Goal: Information Seeking & Learning: Learn about a topic

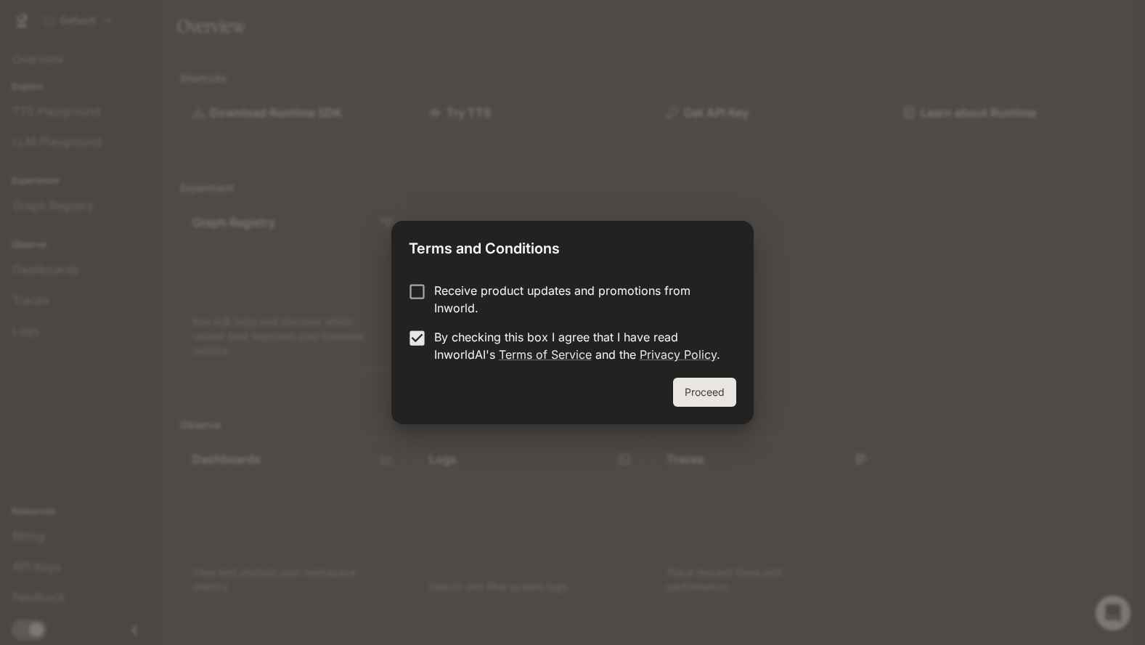
click at [691, 389] on button "Proceed" at bounding box center [704, 392] width 63 height 29
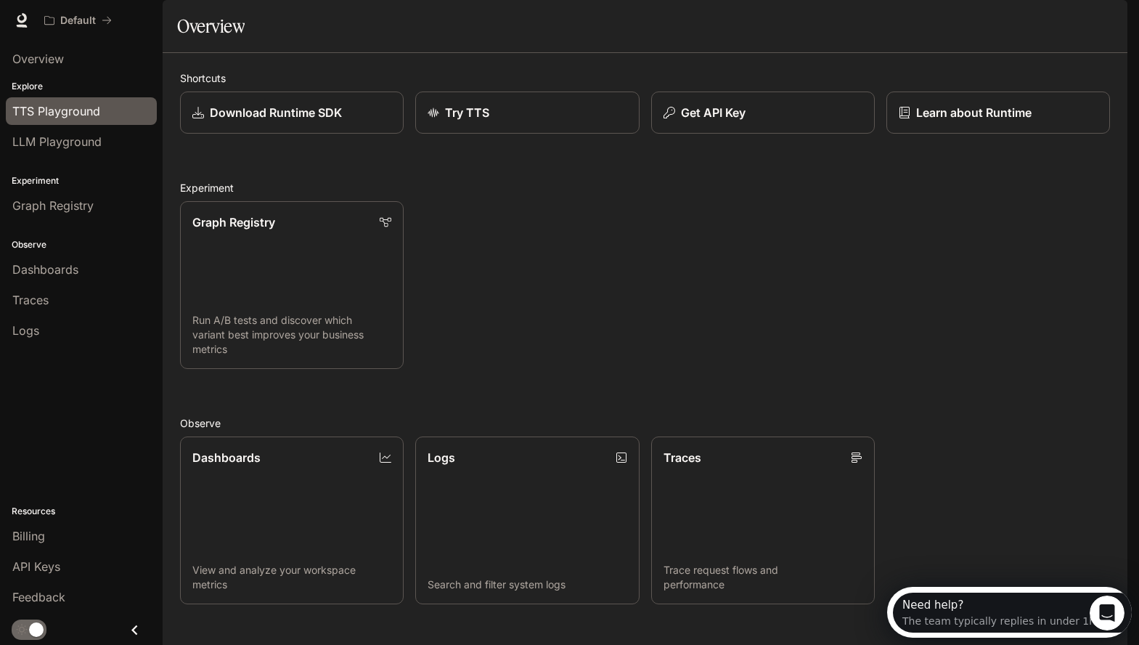
click at [65, 112] on span "TTS Playground" at bounding box center [56, 110] width 88 height 17
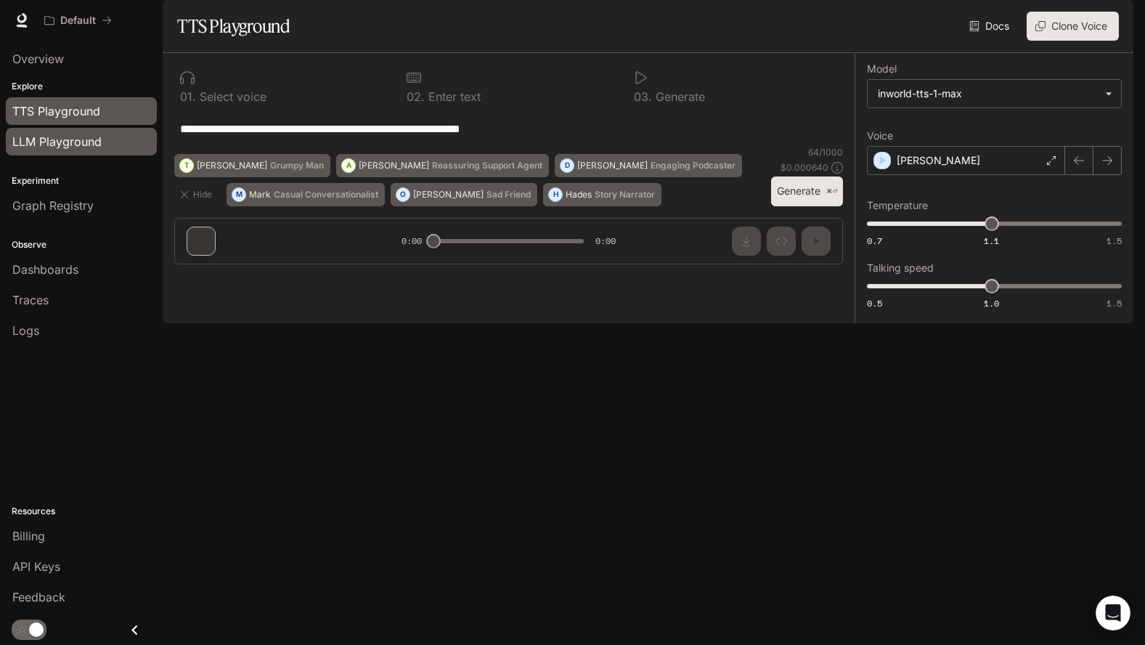
click at [68, 147] on span "LLM Playground" at bounding box center [56, 141] width 89 height 17
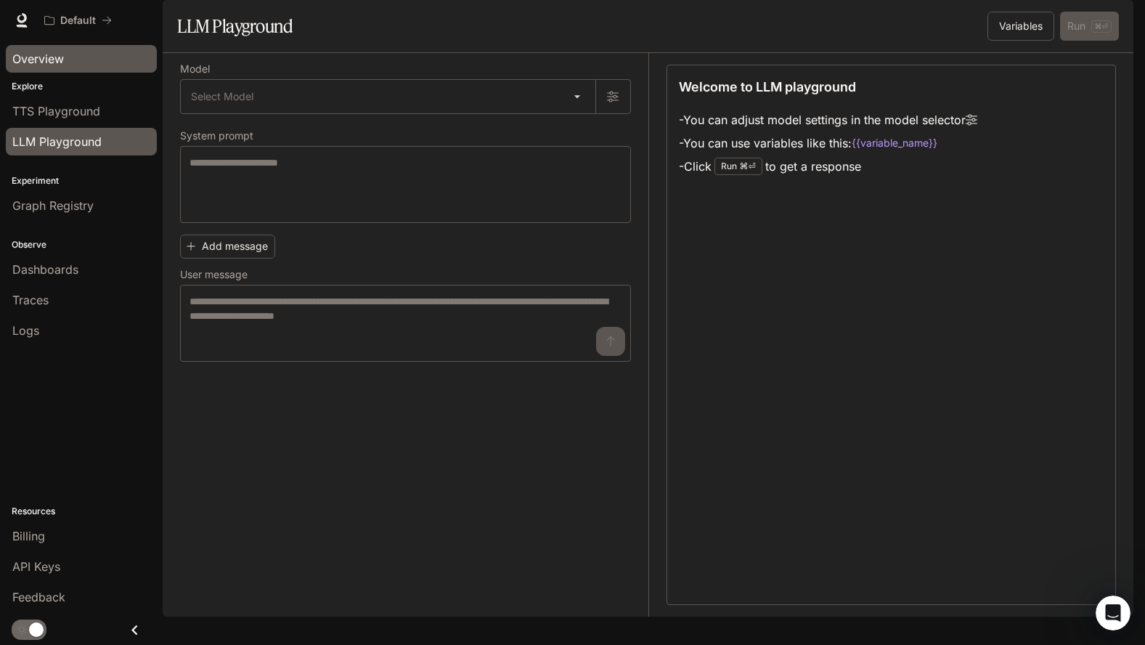
click at [56, 59] on span "Overview" at bounding box center [38, 58] width 52 height 17
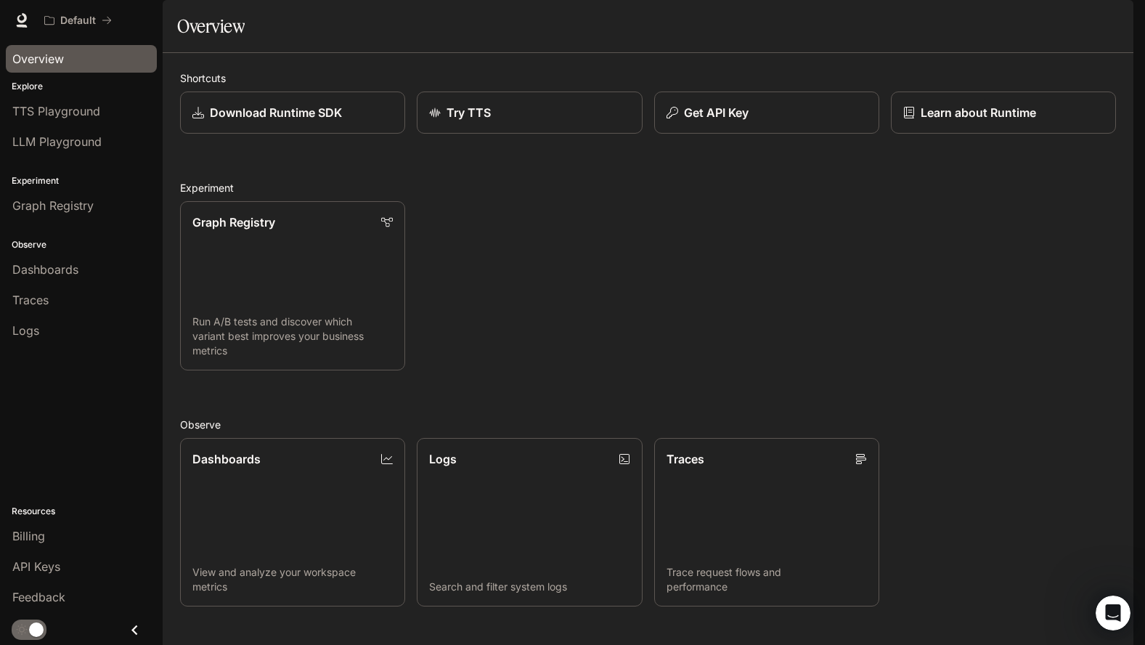
click at [1062, 18] on span "Documentation" at bounding box center [1046, 21] width 72 height 18
